Goal: Information Seeking & Learning: Learn about a topic

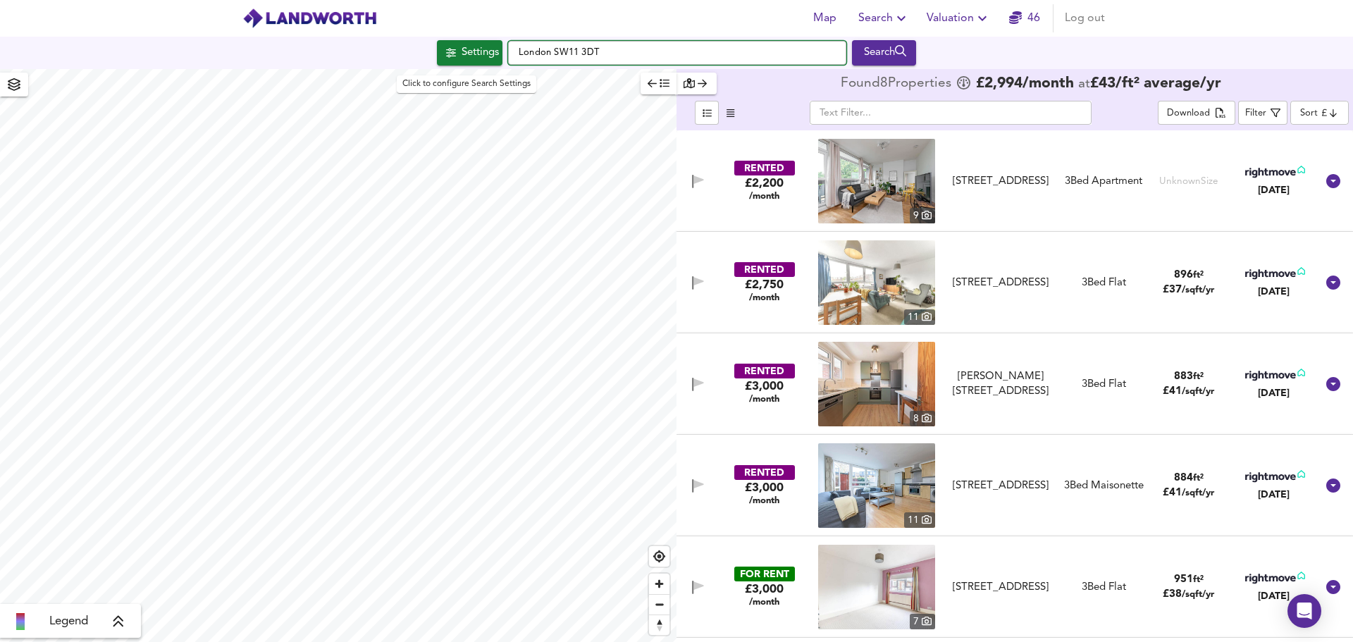
drag, startPoint x: 636, startPoint y: 58, endPoint x: 440, endPoint y: 49, distance: 196.8
click at [442, 47] on div "Settings [GEOGRAPHIC_DATA] SW11 3DT Search" at bounding box center [676, 52] width 1353 height 25
paste input "E14 0AR"
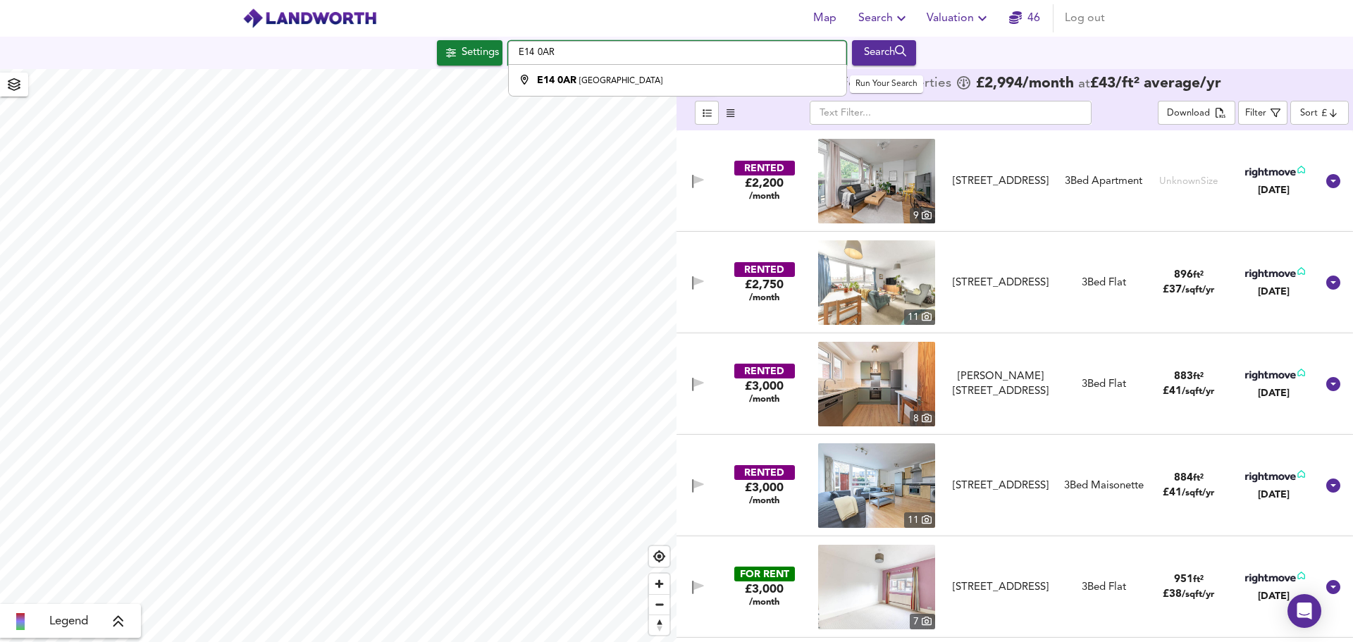
type input "E14 0AR"
click at [870, 54] on div "Search" at bounding box center [883, 53] width 57 height 18
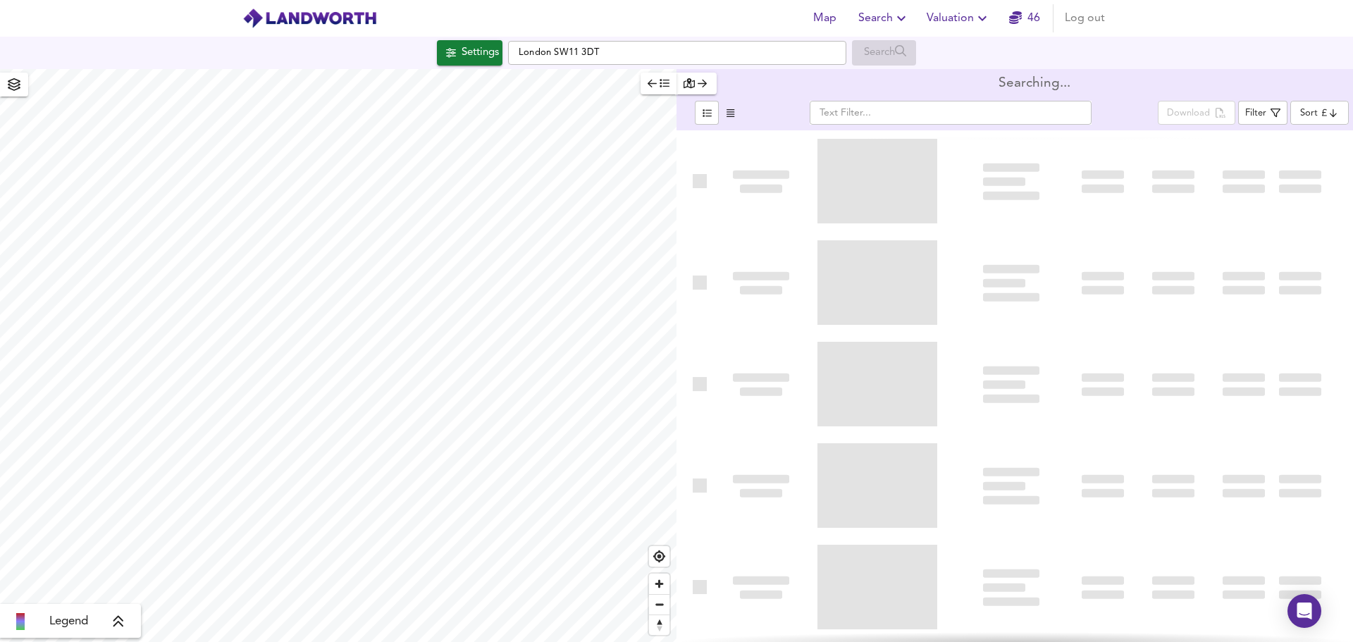
drag, startPoint x: 693, startPoint y: 61, endPoint x: 632, endPoint y: 37, distance: 66.1
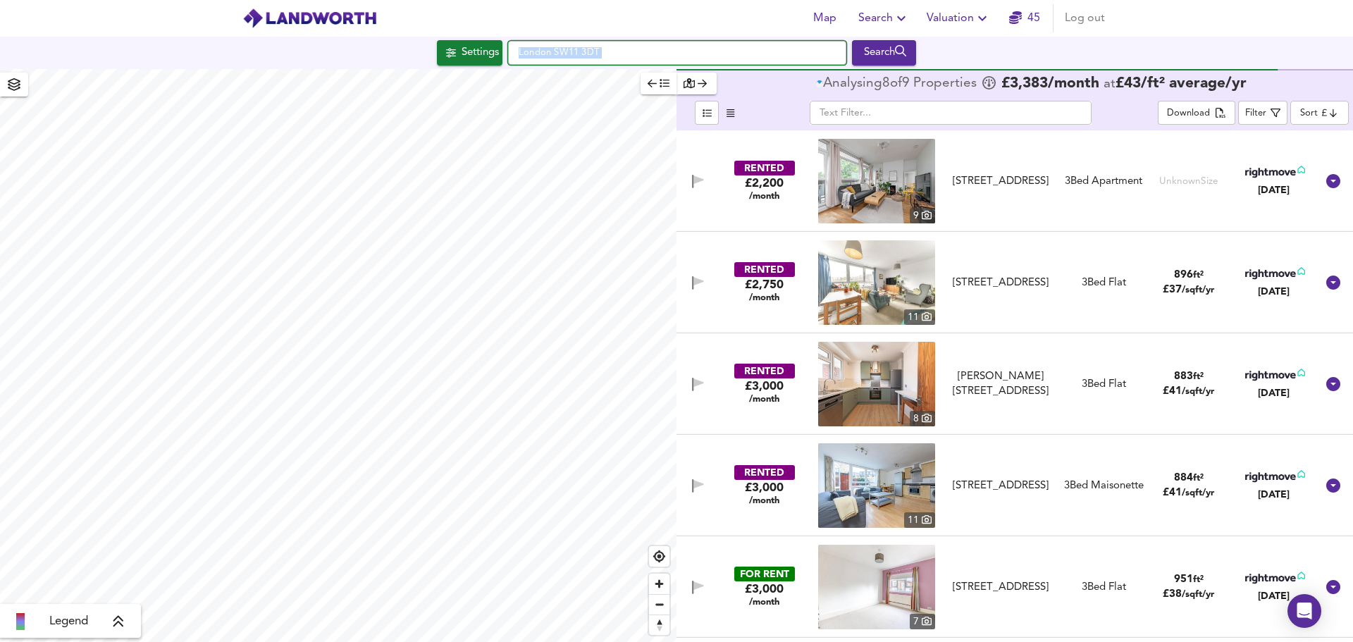
drag, startPoint x: 621, startPoint y: 49, endPoint x: 613, endPoint y: 56, distance: 10.0
click at [613, 55] on input "London SW11 3DT" at bounding box center [677, 53] width 338 height 24
drag, startPoint x: 614, startPoint y: 56, endPoint x: 405, endPoint y: 65, distance: 208.8
click at [407, 46] on div "Settings London SW11 3DT Search" at bounding box center [676, 52] width 1353 height 25
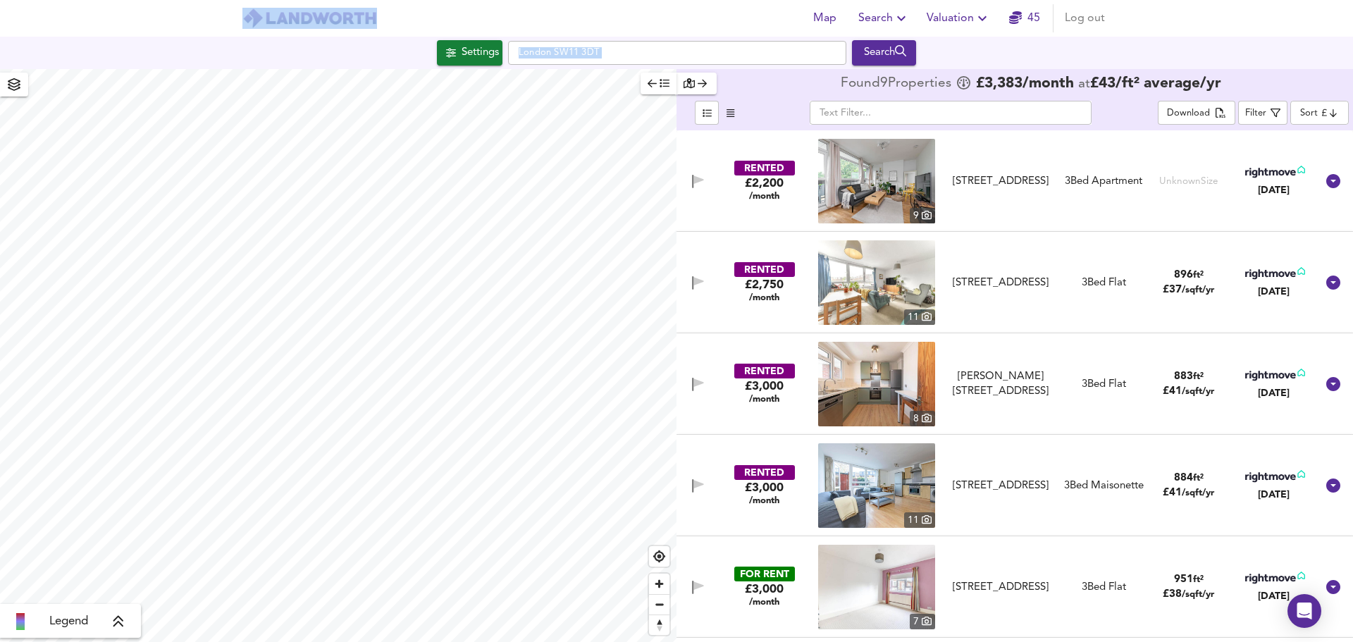
drag, startPoint x: 590, startPoint y: 50, endPoint x: 436, endPoint y: 23, distance: 155.9
click at [649, 47] on input "London SW11 3DT" at bounding box center [677, 53] width 338 height 24
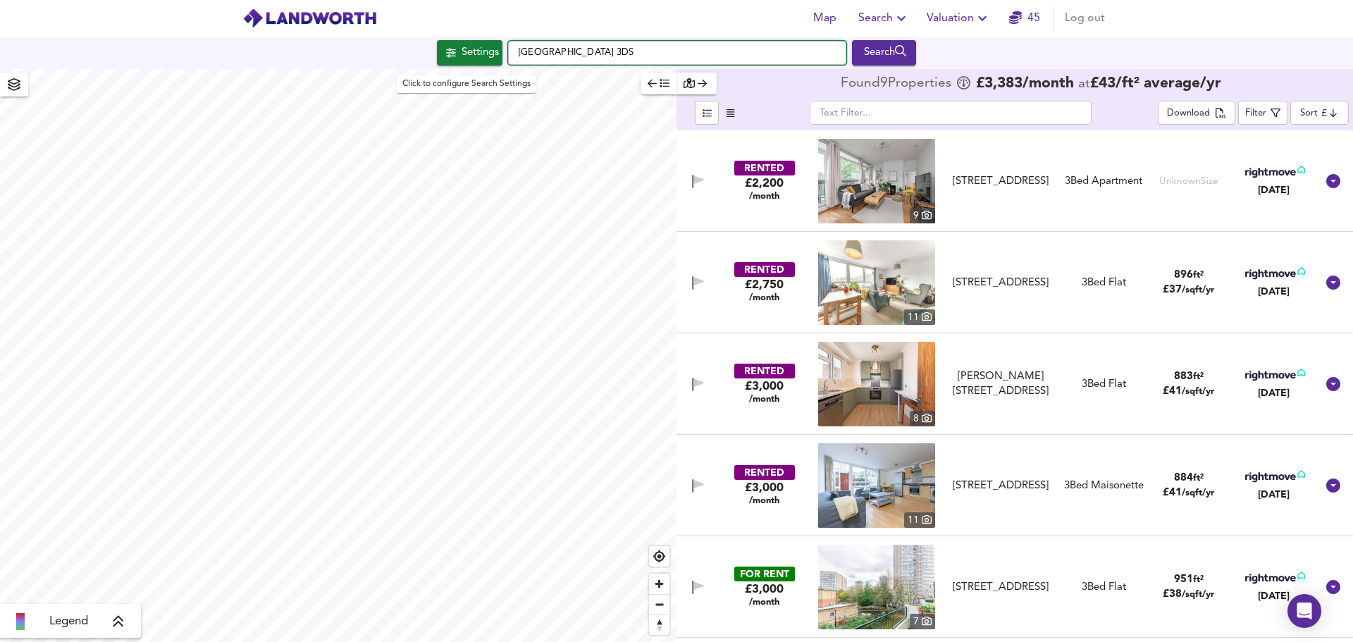
drag, startPoint x: 650, startPoint y: 56, endPoint x: 468, endPoint y: 55, distance: 181.8
click at [468, 55] on div "Settings [GEOGRAPHIC_DATA] 3DS Search" at bounding box center [676, 52] width 1353 height 25
checkbox input "false"
checkbox input "true"
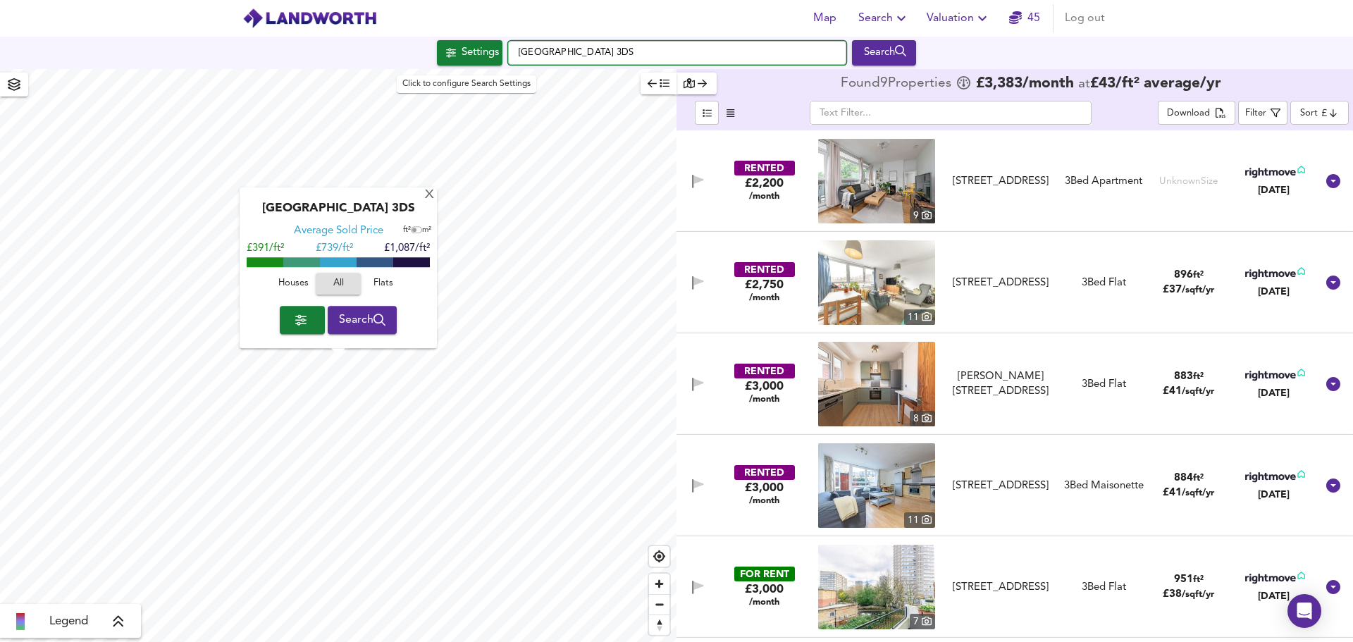
drag, startPoint x: 642, startPoint y: 63, endPoint x: 467, endPoint y: 50, distance: 175.2
click at [467, 50] on div "Settings [GEOGRAPHIC_DATA] 3DS Search" at bounding box center [676, 52] width 1353 height 25
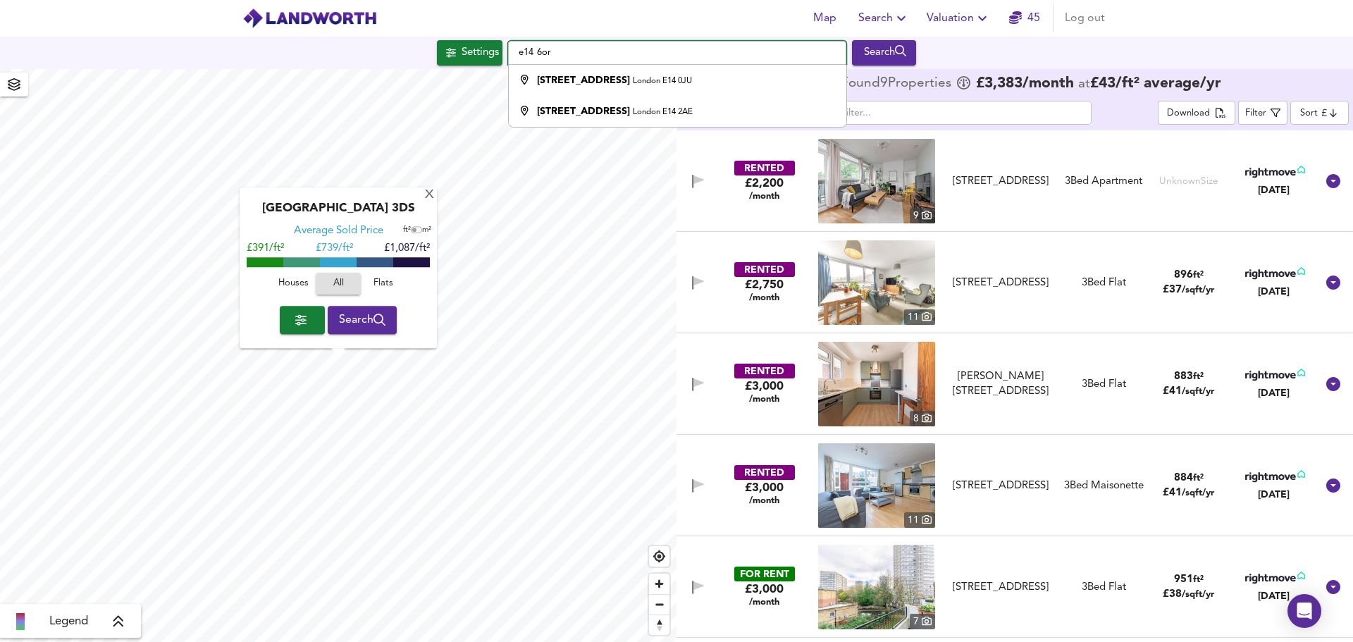
type input "e14 6or"
drag, startPoint x: 671, startPoint y: 57, endPoint x: 361, endPoint y: 25, distance: 311.7
click at [361, 25] on div "Map Search Valuation 45 Log out Settings e14 [GEOGRAPHIC_DATA][STREET_ADDRESS] …" at bounding box center [676, 321] width 1353 height 642
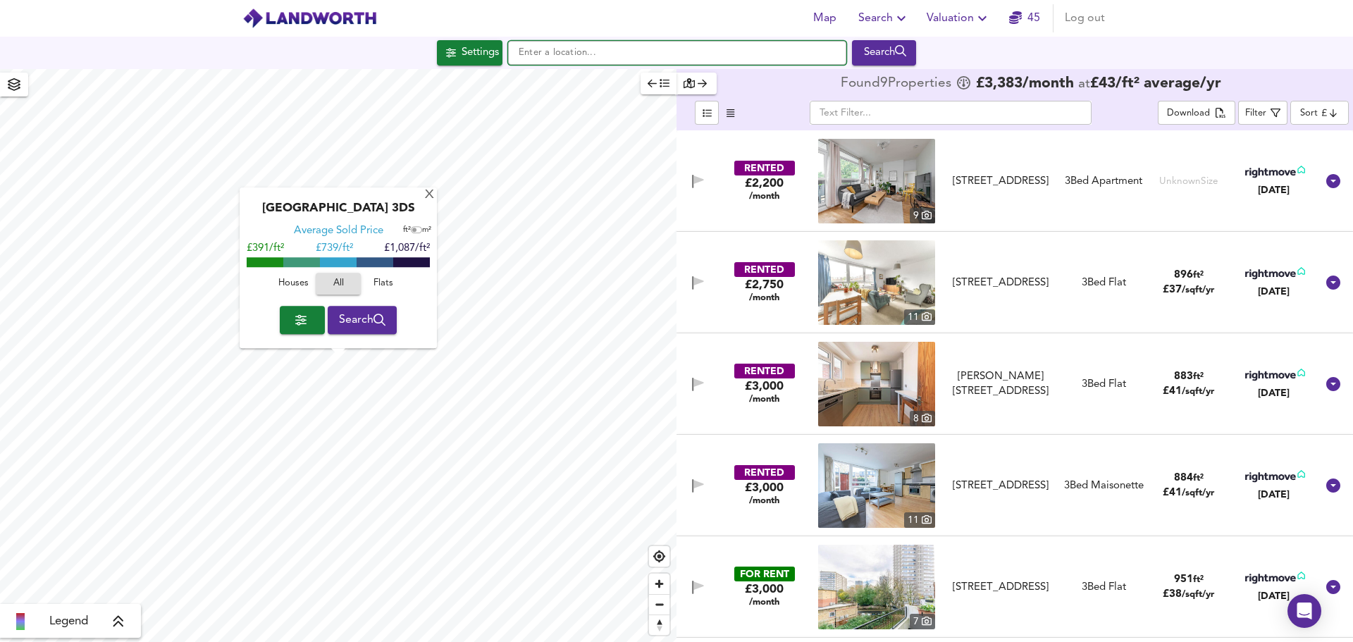
paste input "E14 0AR"
click at [573, 84] on strong "E14 0AR" at bounding box center [556, 80] width 39 height 10
type input "London E14 0AR"
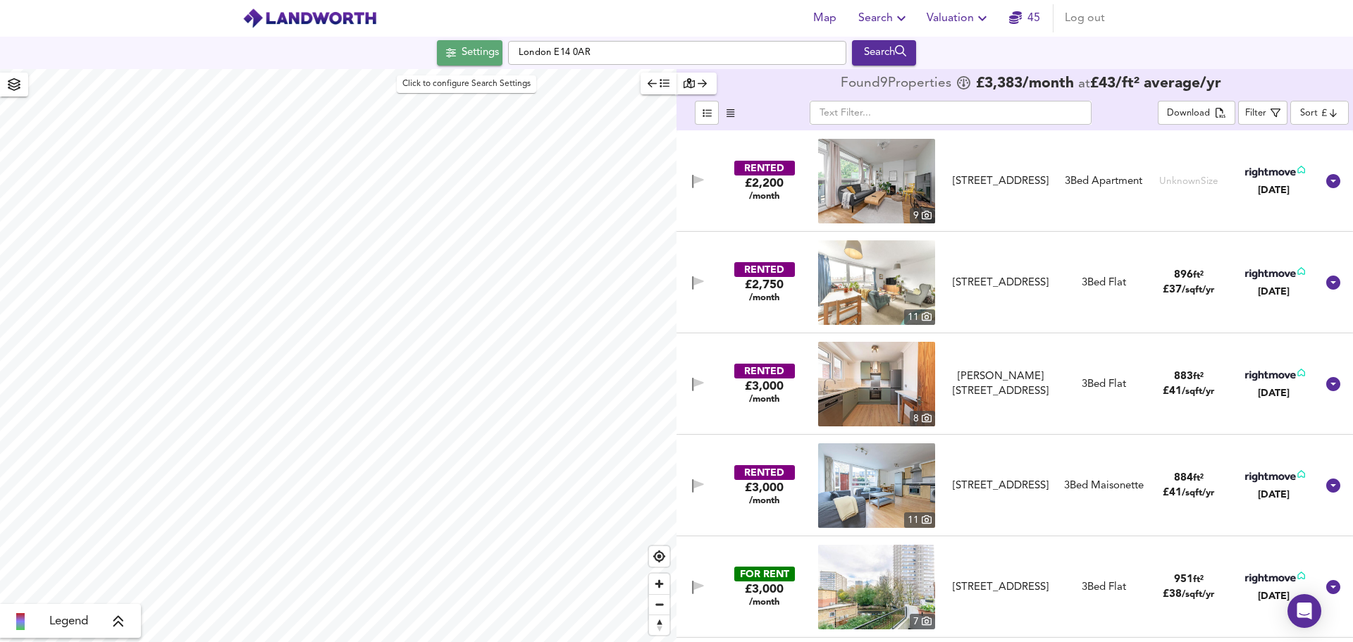
click at [462, 62] on div "Settings" at bounding box center [480, 53] width 37 height 18
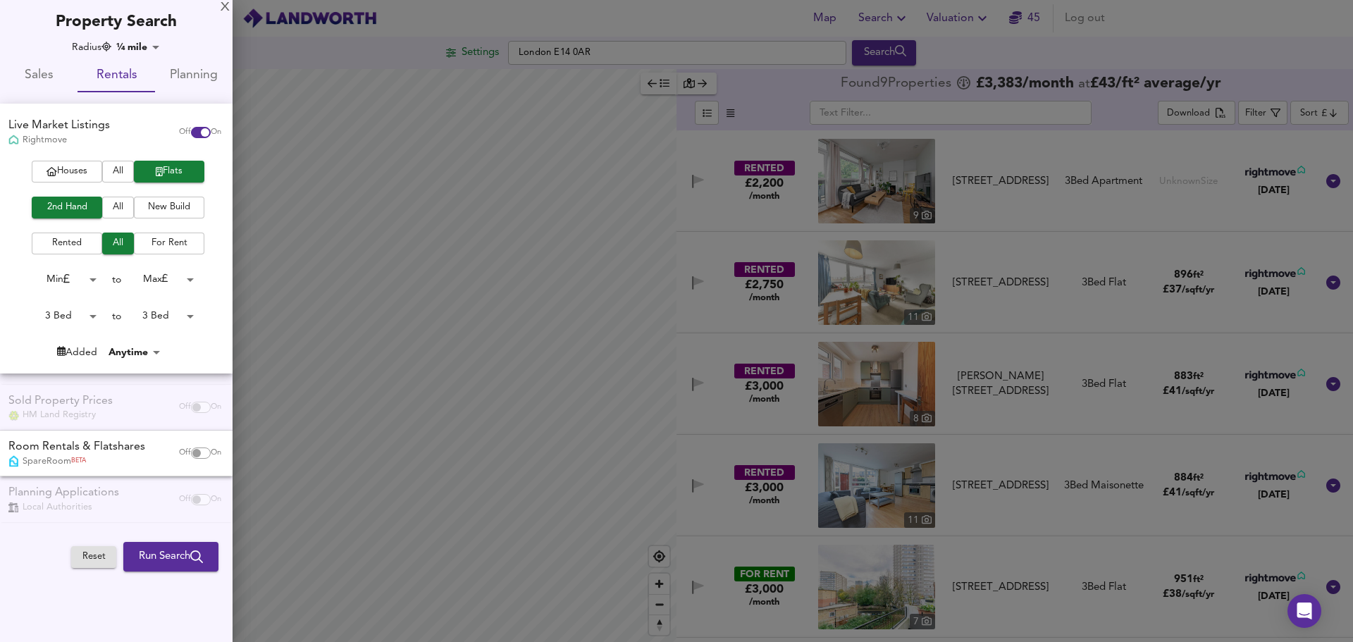
click at [169, 166] on span "Flats" at bounding box center [169, 171] width 56 height 16
click at [111, 210] on span "All" at bounding box center [118, 207] width 18 height 16
click at [151, 555] on span "Run Search" at bounding box center [171, 556] width 64 height 18
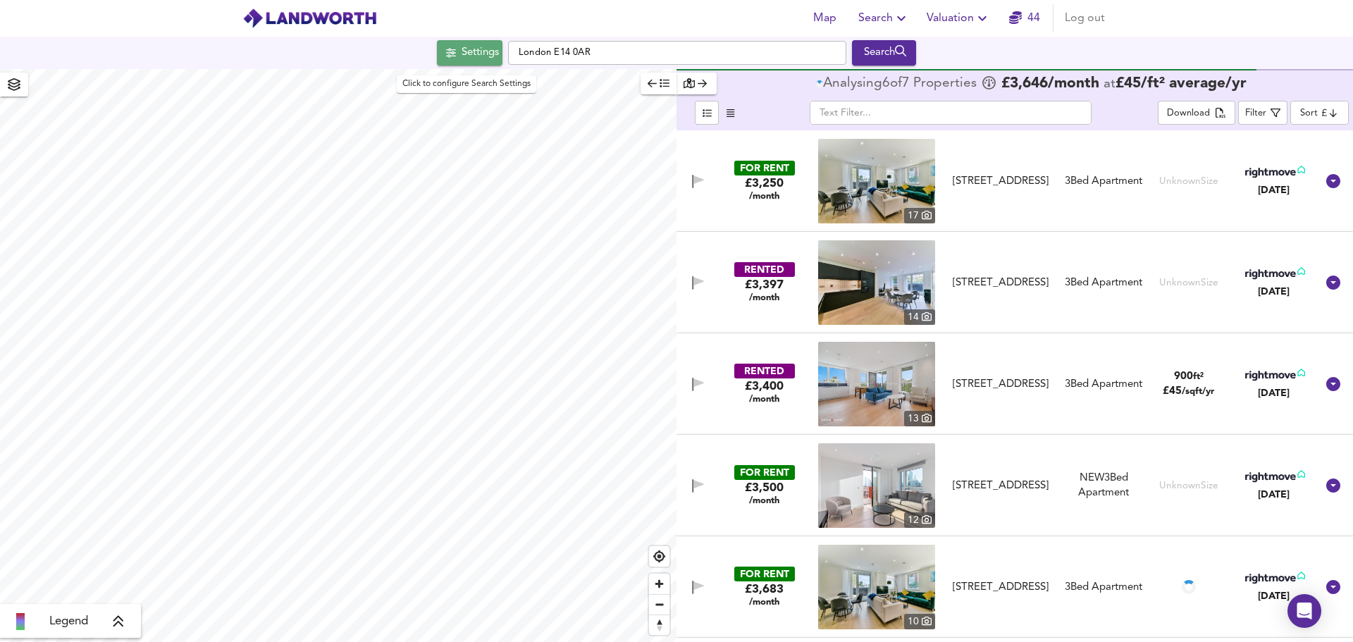
click at [446, 56] on icon "button" at bounding box center [451, 52] width 10 height 9
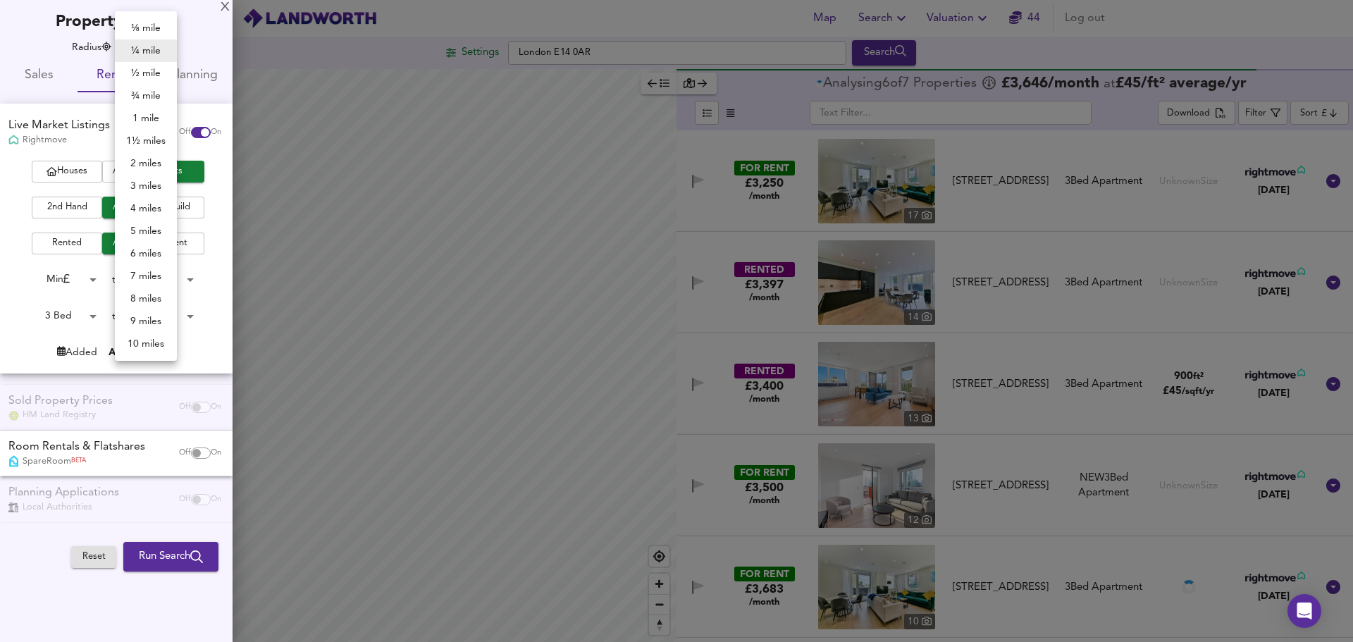
click at [156, 47] on body "Map Search Valuation 44 Log out Settings [GEOGRAPHIC_DATA] E14 0AR Search Legen…" at bounding box center [676, 321] width 1353 height 642
click at [151, 73] on li "½ mile" at bounding box center [146, 73] width 62 height 23
type input "805"
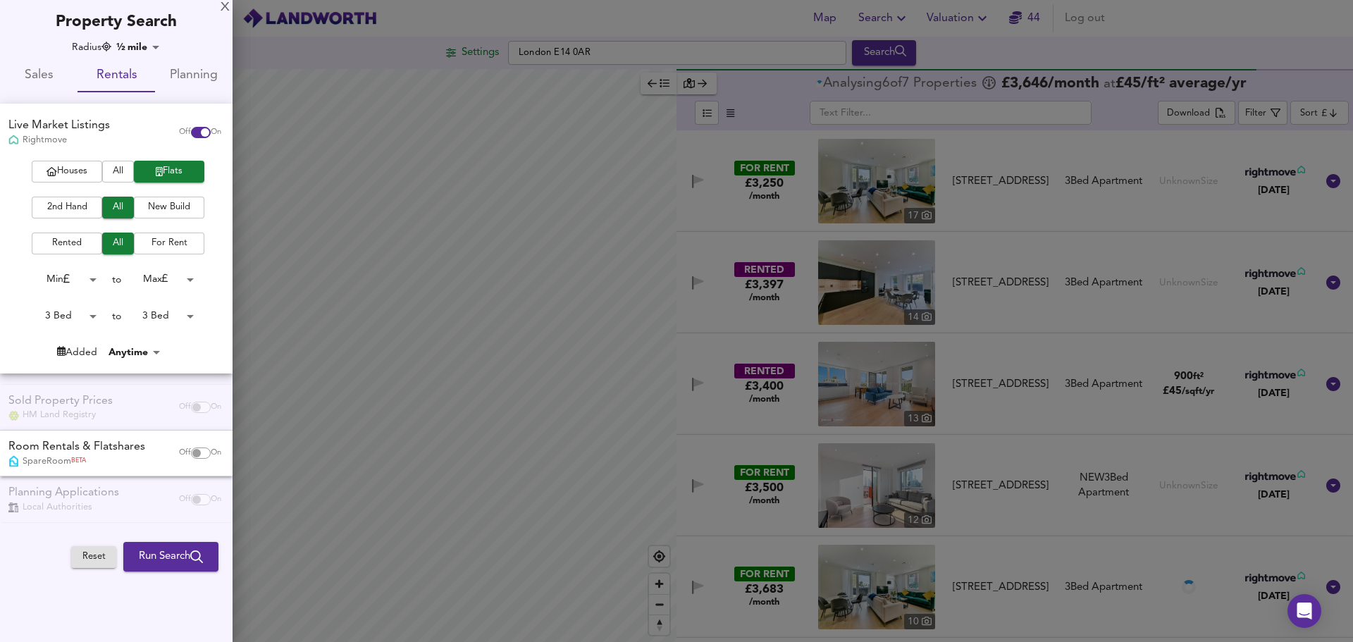
click at [172, 553] on span "Run Search" at bounding box center [171, 556] width 64 height 18
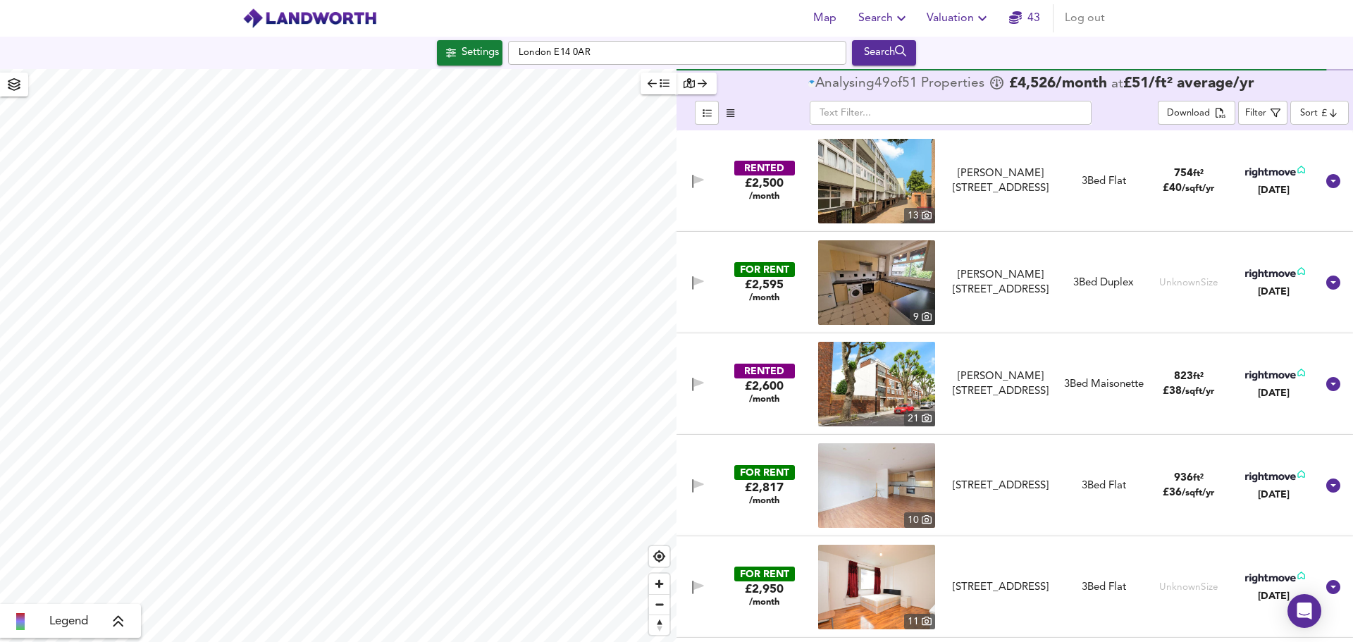
click at [753, 367] on div "RENTED" at bounding box center [764, 371] width 61 height 15
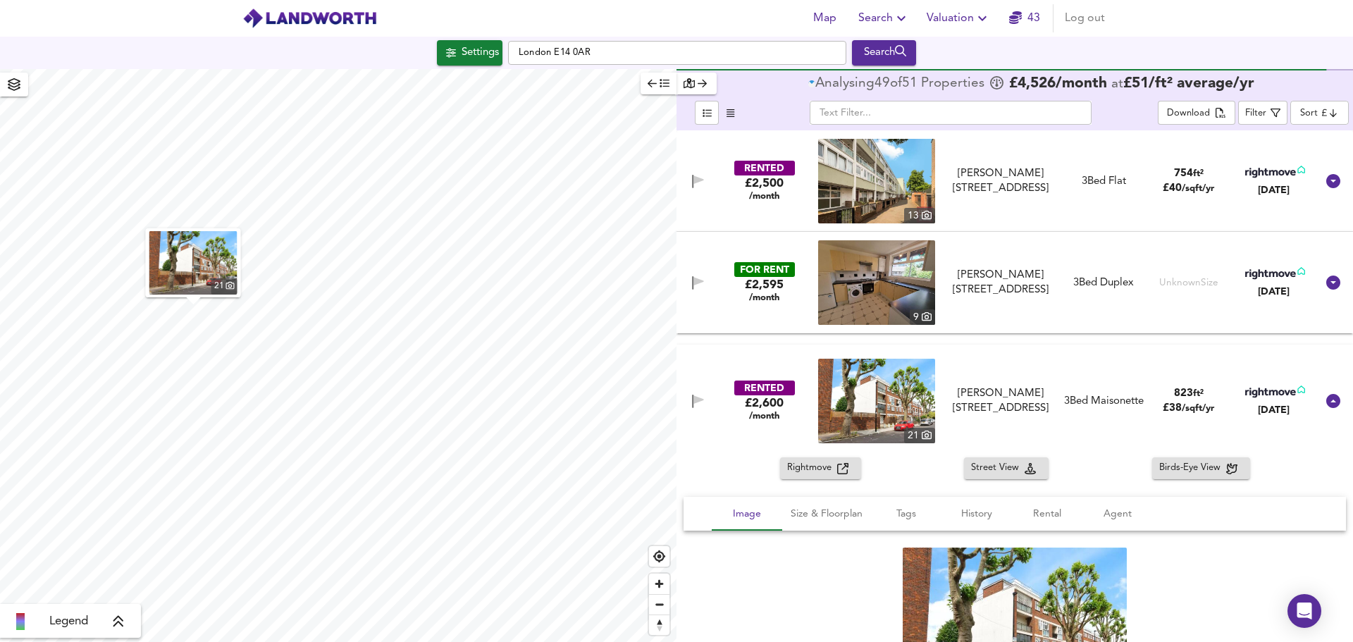
click at [887, 163] on img at bounding box center [876, 181] width 117 height 85
